Goal: Transaction & Acquisition: Purchase product/service

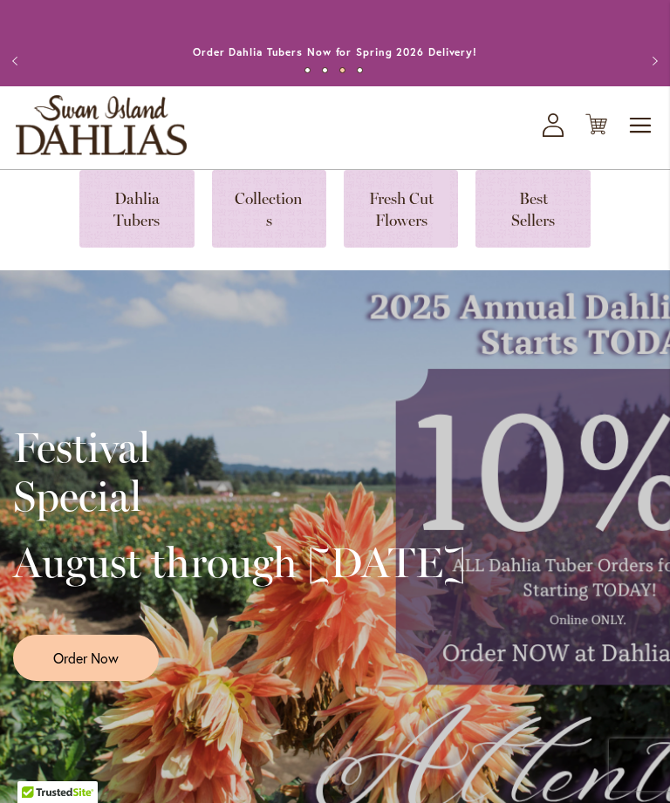
click at [418, 216] on link at bounding box center [401, 209] width 114 height 78
click at [281, 237] on link at bounding box center [269, 209] width 114 height 78
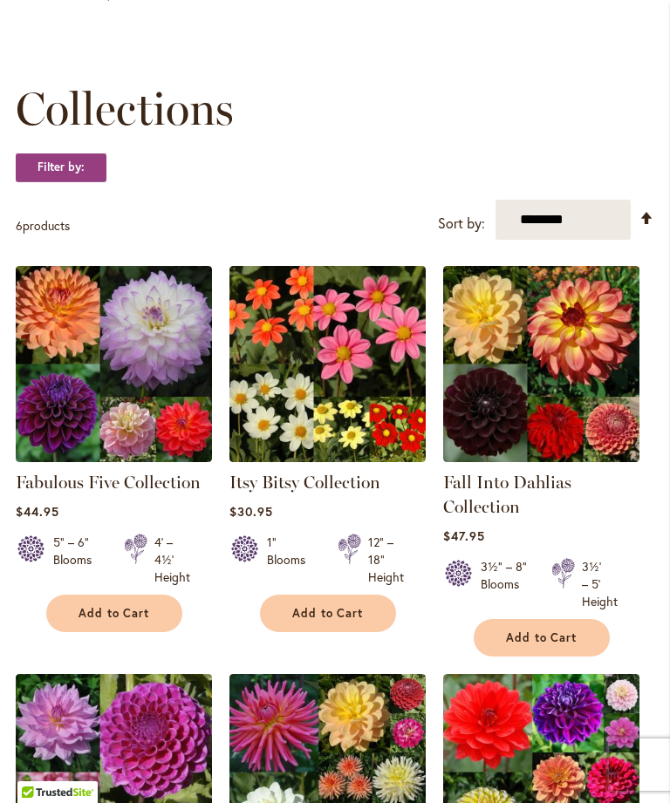
scroll to position [162, 0]
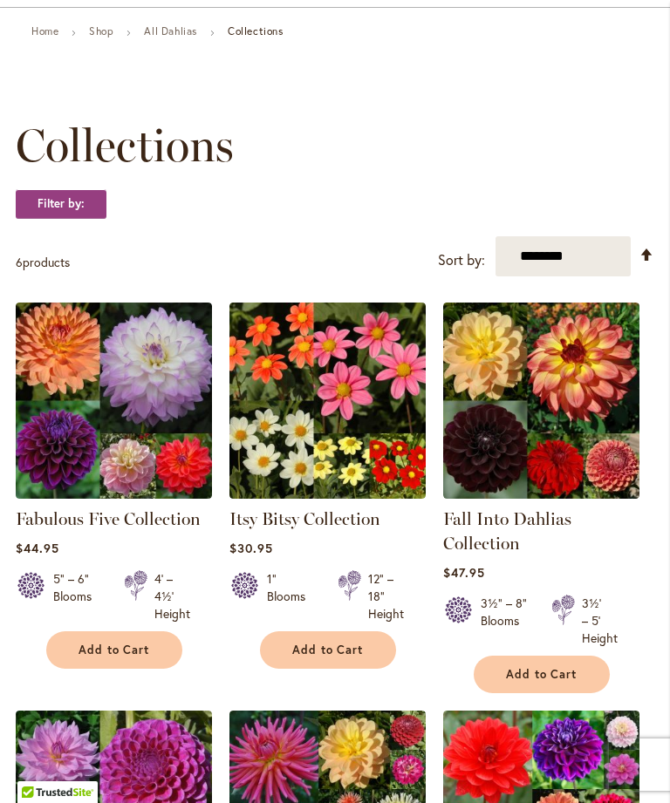
click at [328, 486] on img at bounding box center [327, 401] width 196 height 196
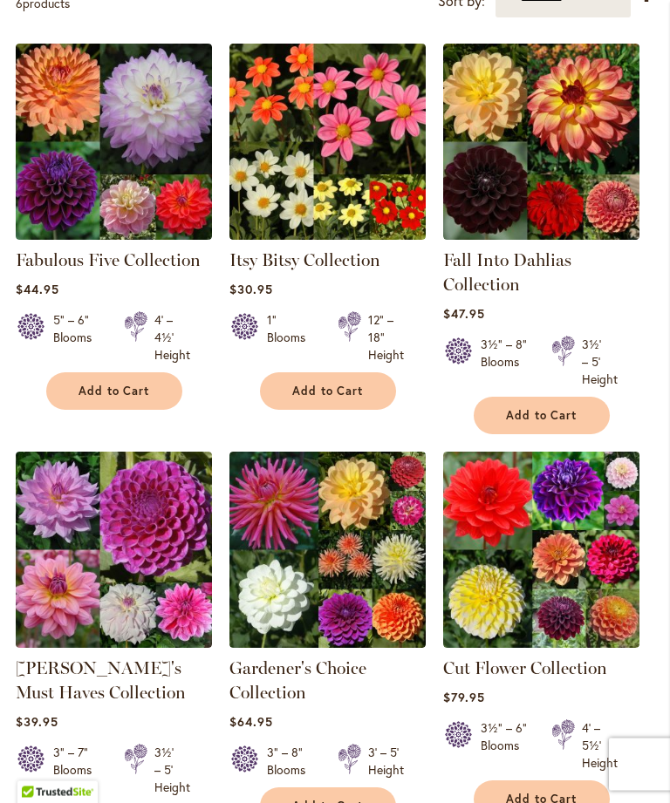
scroll to position [421, 0]
click at [341, 683] on link "Gardener's Choice Collection" at bounding box center [297, 680] width 137 height 45
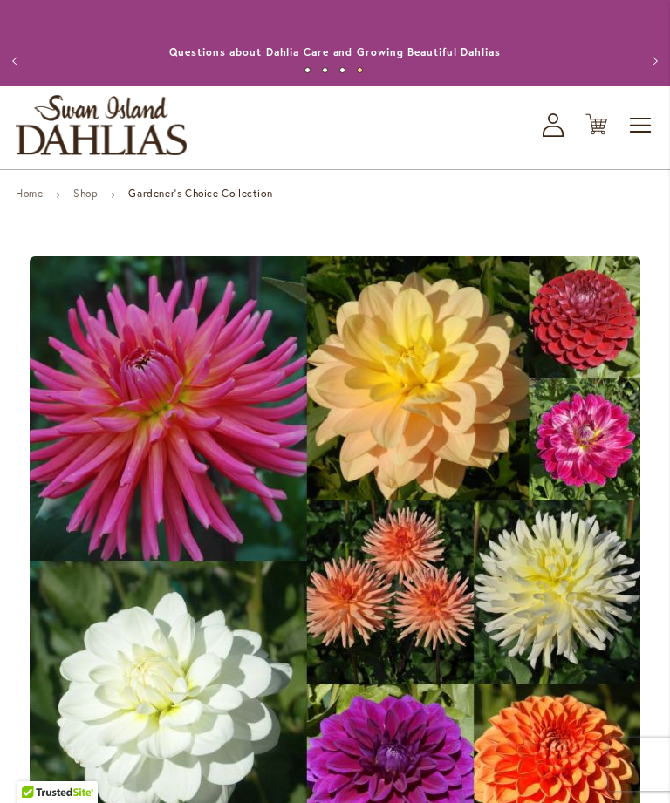
scroll to position [247, 0]
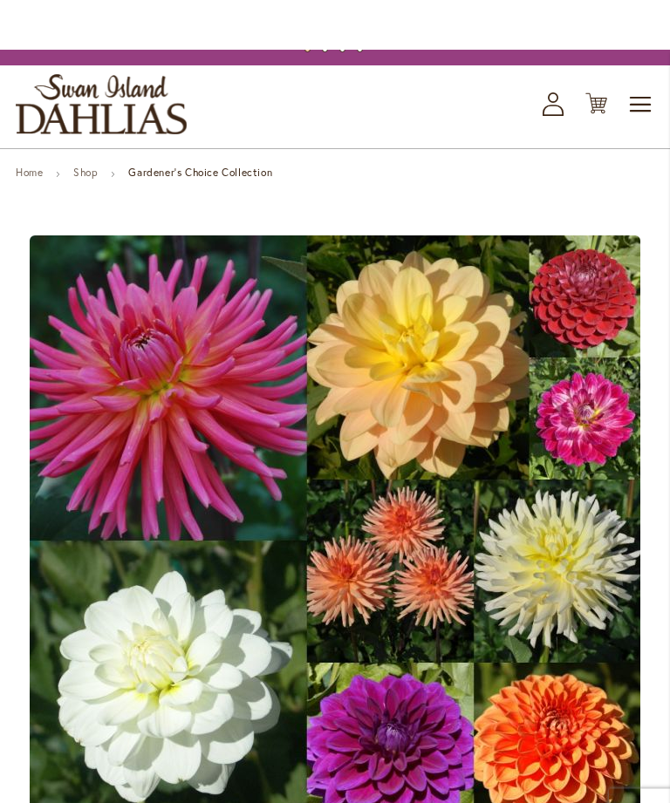
scroll to position [0, 0]
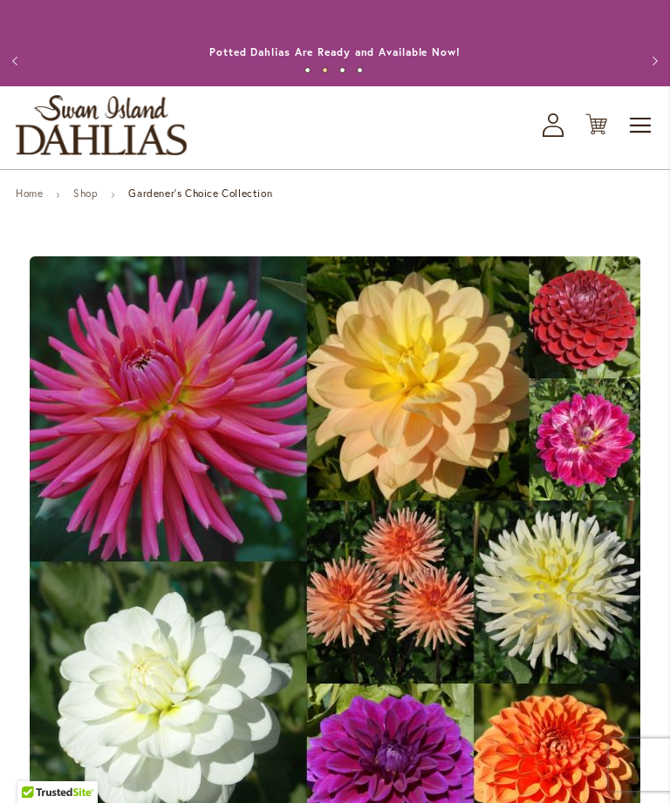
click at [645, 142] on span "Toggle Nav" at bounding box center [641, 125] width 26 height 35
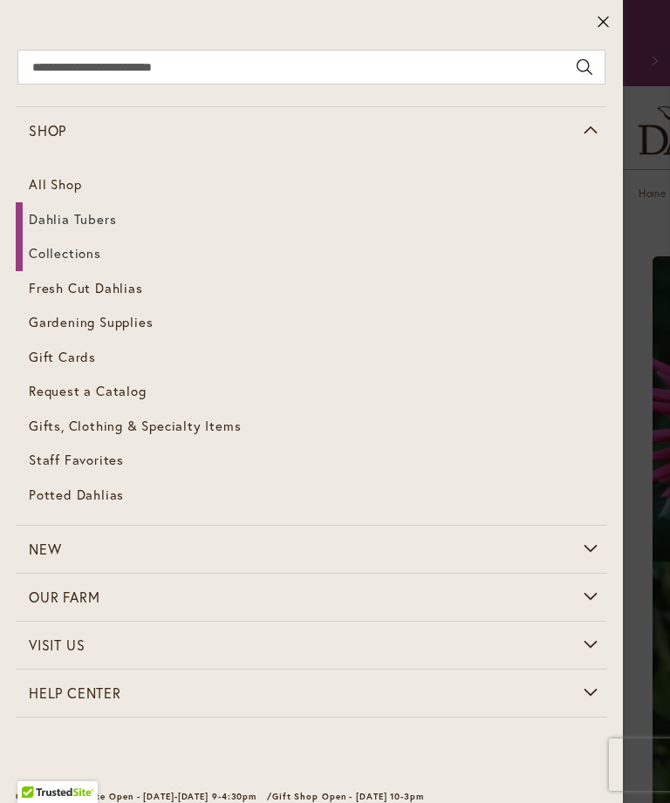
click at [67, 176] on link "All Shop" at bounding box center [311, 184] width 591 height 35
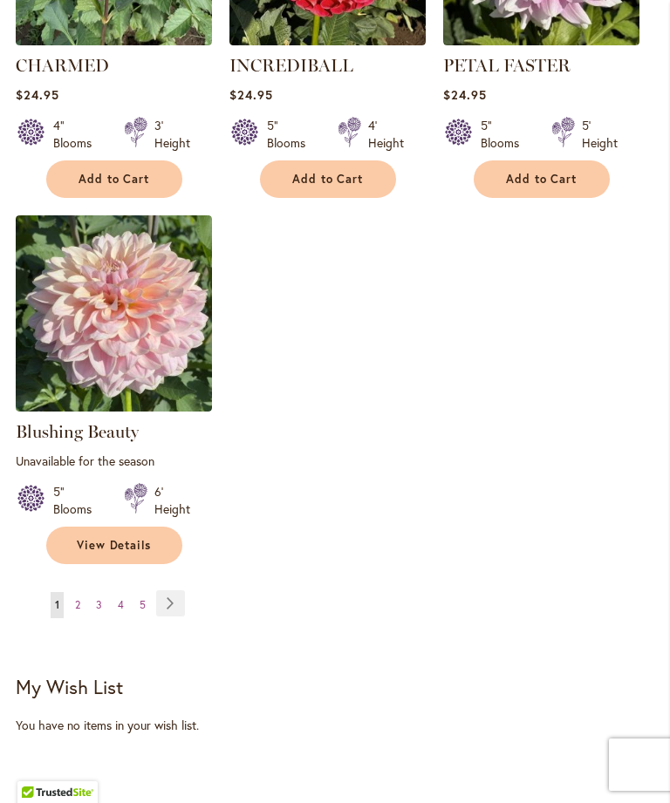
scroll to position [2048, 0]
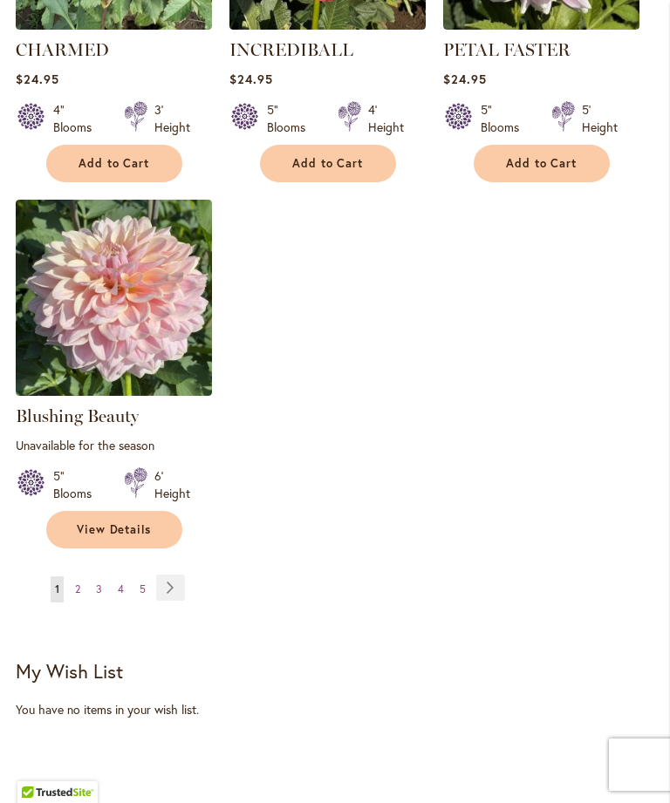
click at [172, 601] on link "Page Next" at bounding box center [170, 588] width 29 height 26
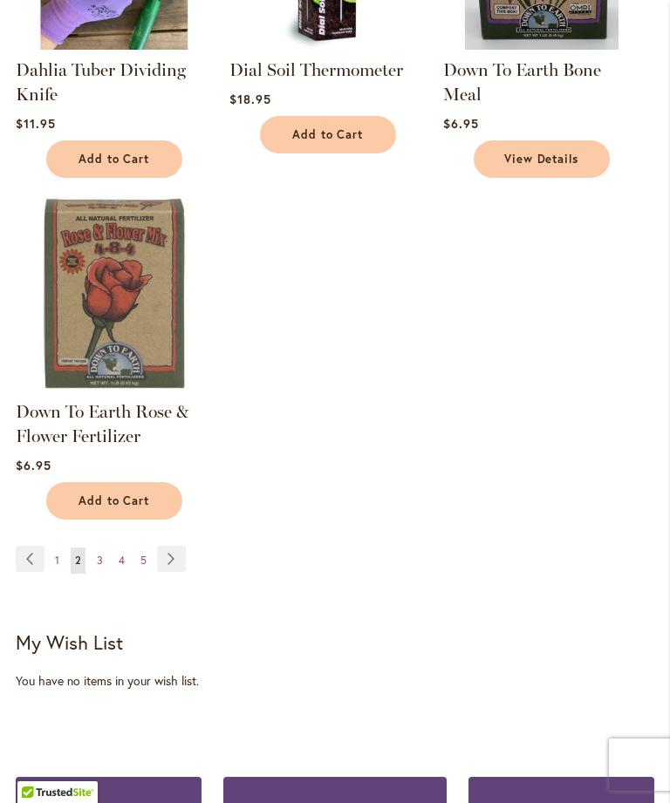
scroll to position [2029, 0]
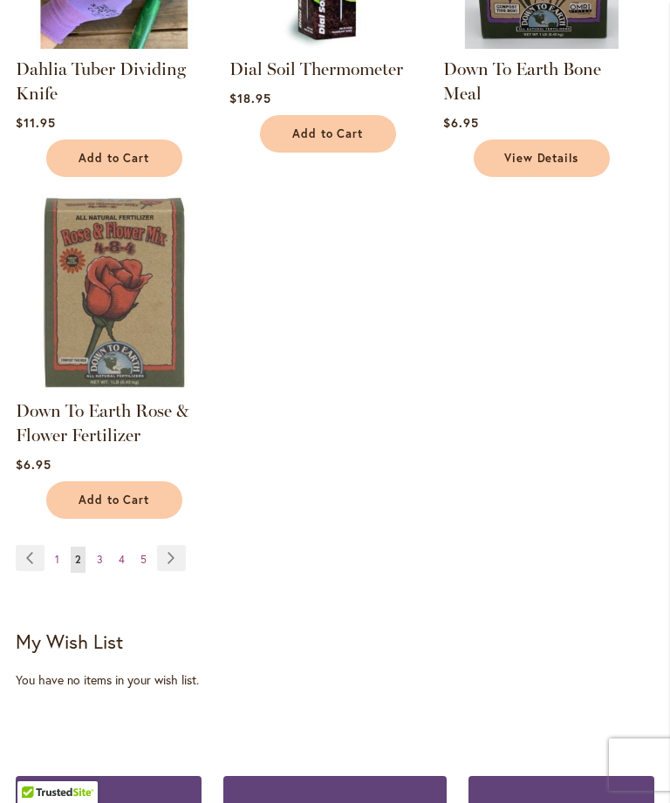
click at [175, 567] on link "Page Next" at bounding box center [171, 558] width 29 height 26
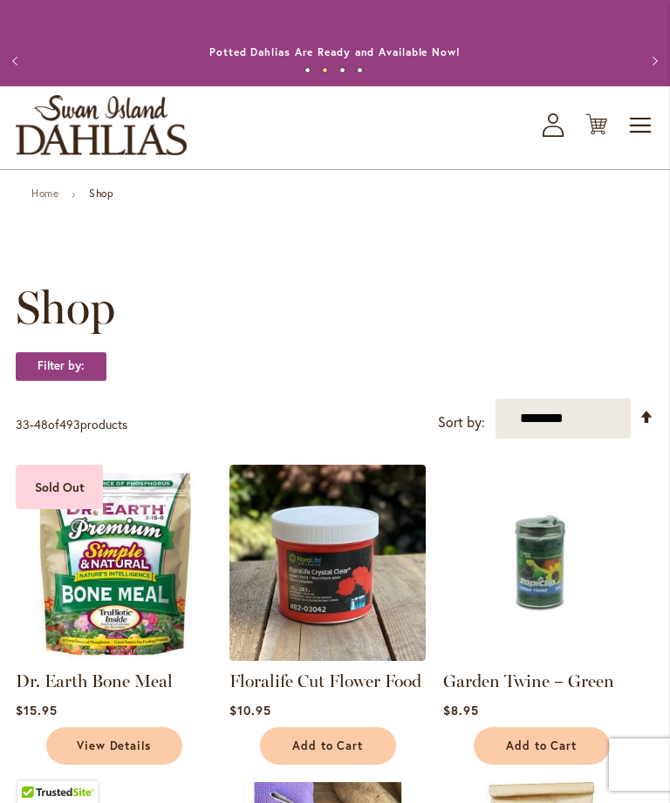
click at [109, 200] on strong "Shop" at bounding box center [101, 193] width 24 height 13
click at [646, 142] on span "Toggle Nav" at bounding box center [641, 125] width 26 height 35
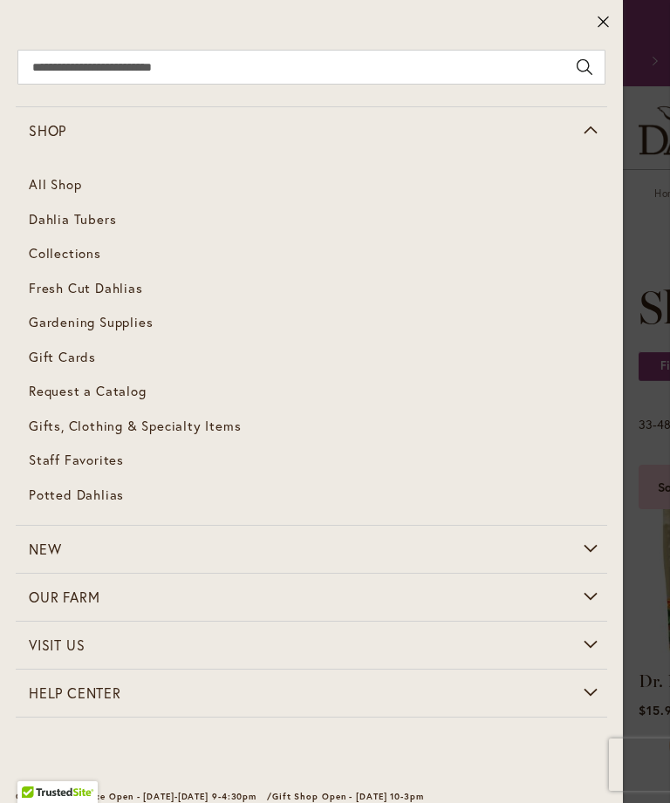
click at [57, 209] on link "Dahlia Tubers" at bounding box center [311, 219] width 591 height 35
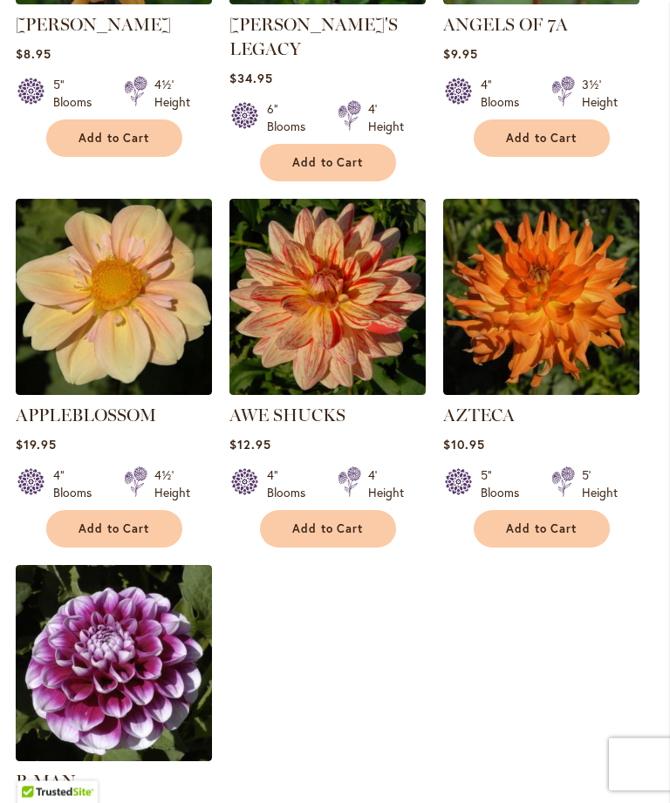
scroll to position [2132, 0]
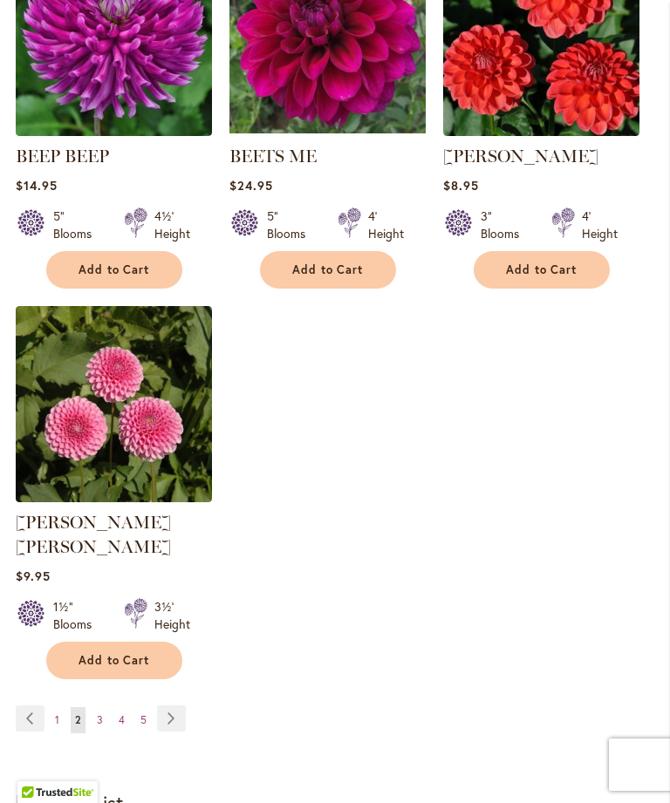
scroll to position [2247, 0]
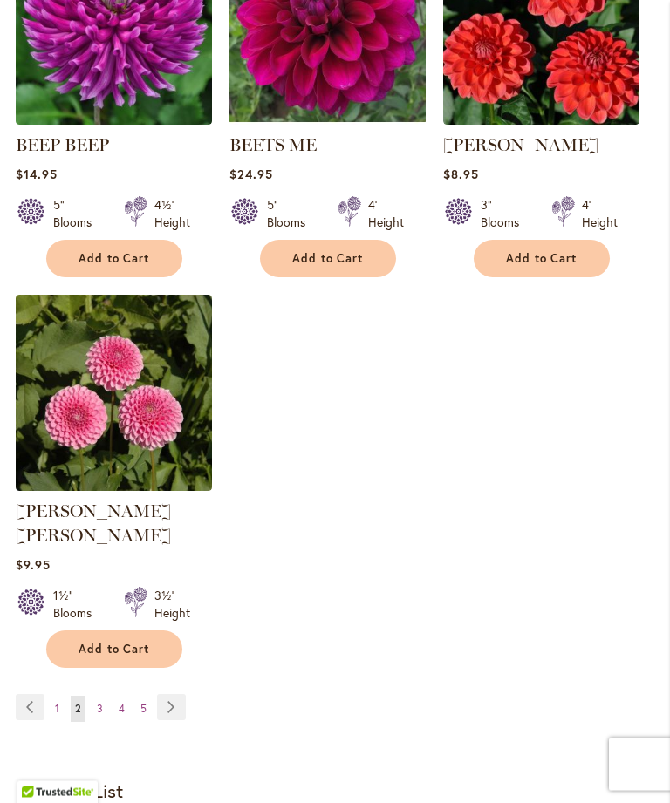
click at [171, 708] on link "Page Next" at bounding box center [171, 708] width 29 height 26
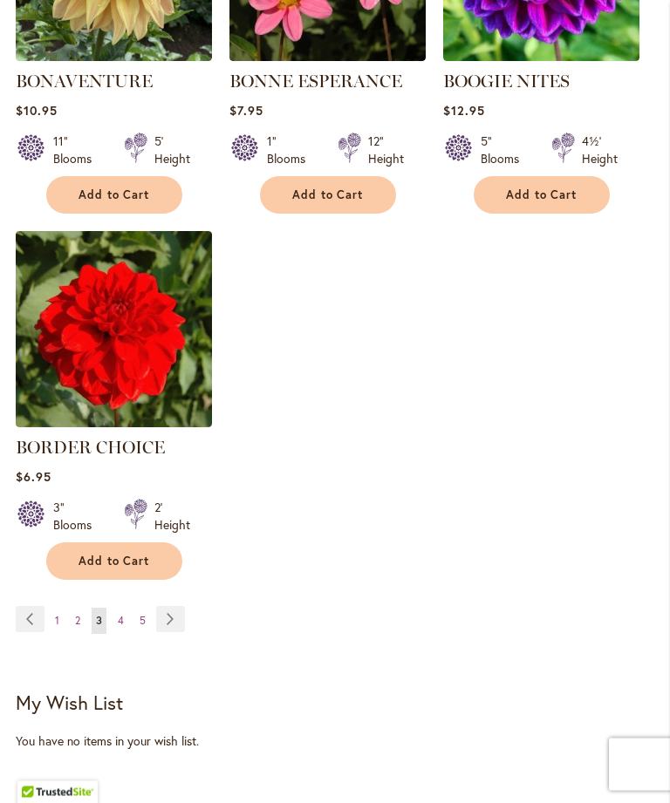
scroll to position [2310, 0]
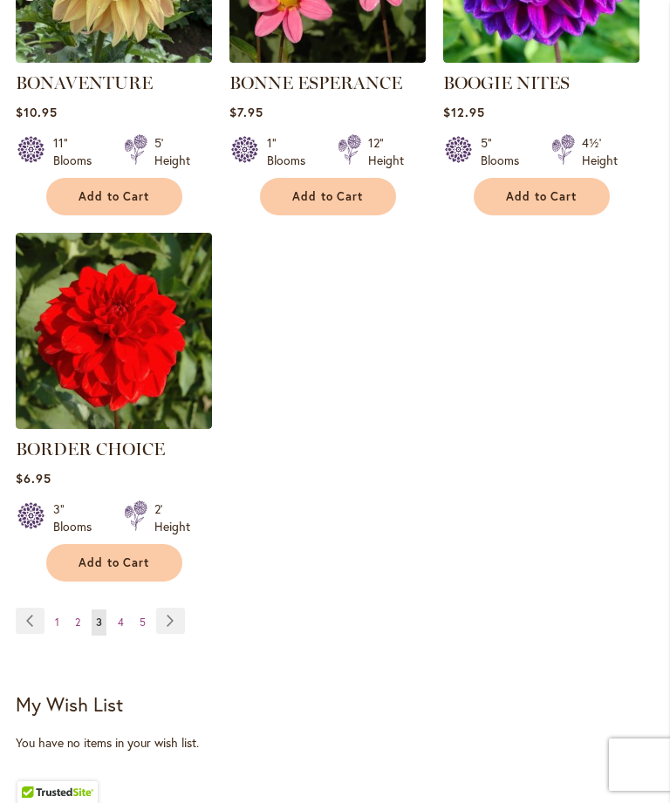
click at [176, 634] on link "Page Next" at bounding box center [170, 621] width 29 height 26
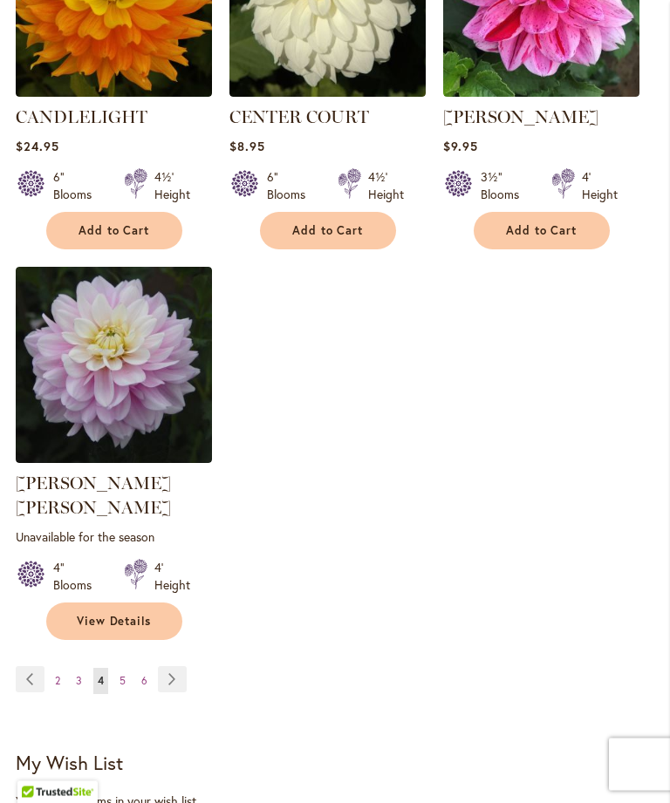
scroll to position [2296, 0]
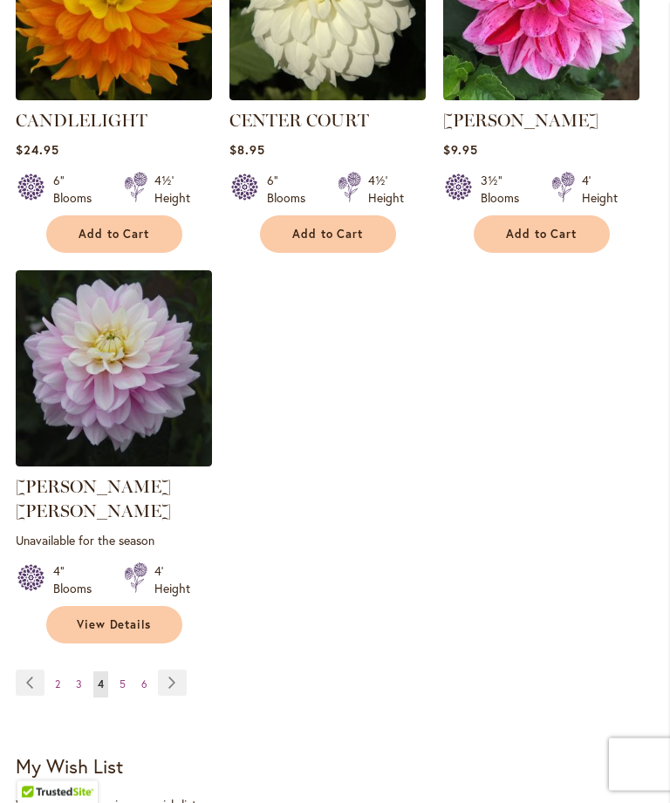
click at [177, 680] on link "Page Next" at bounding box center [172, 684] width 29 height 26
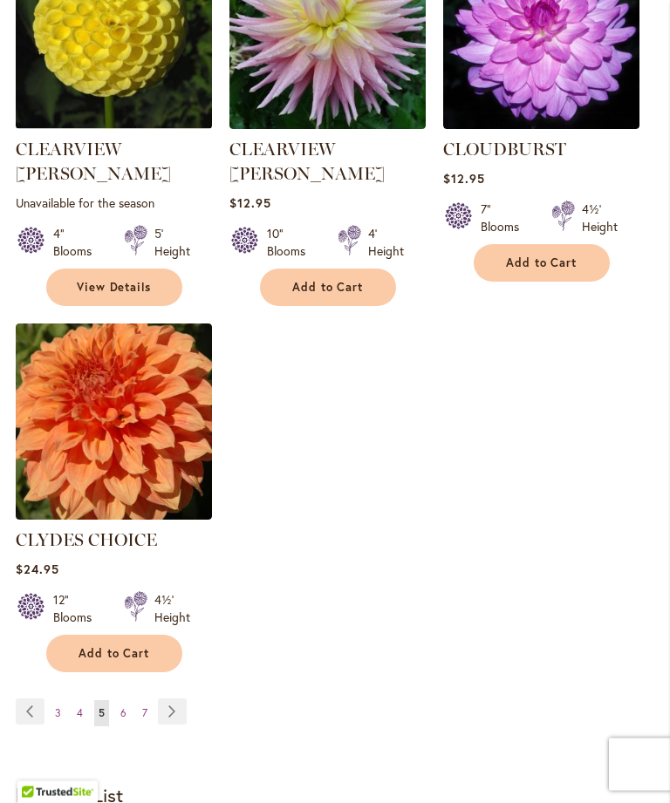
scroll to position [2268, 0]
click at [177, 699] on link "Page Next" at bounding box center [172, 712] width 29 height 26
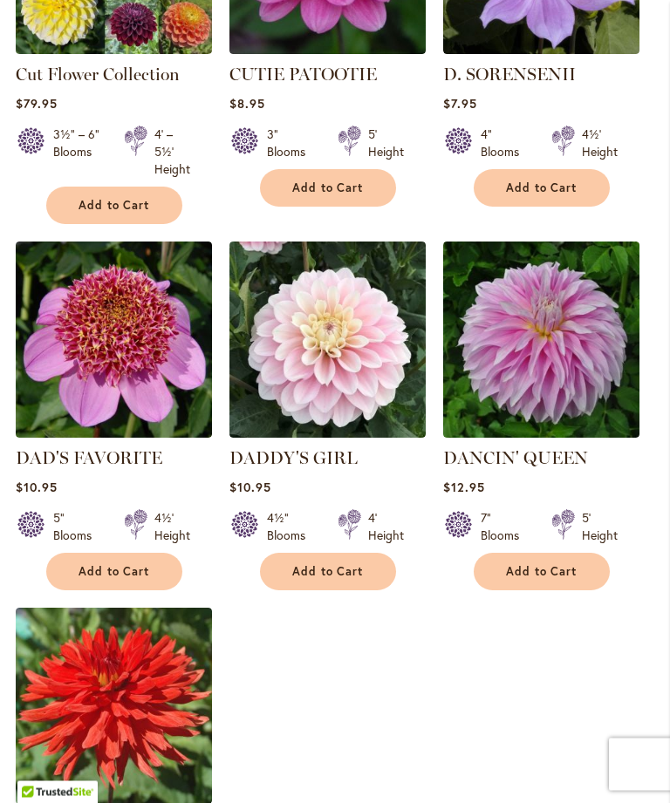
scroll to position [2002, 0]
